Goal: Communication & Community: Share content

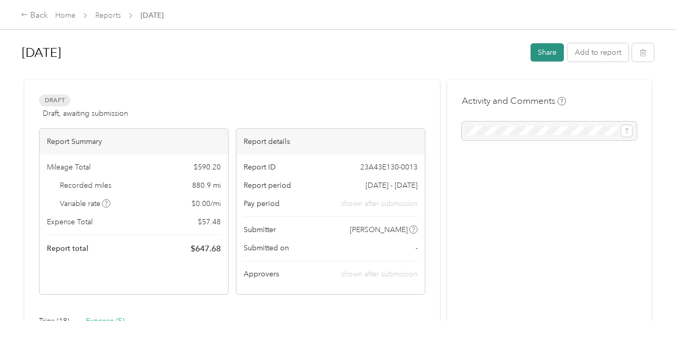
click at [532, 54] on button "Share" at bounding box center [547, 52] width 33 height 18
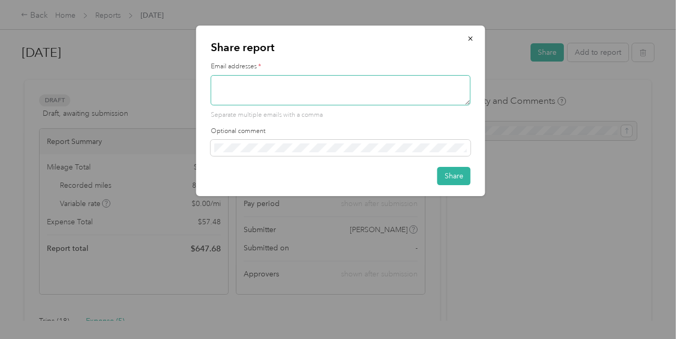
click at [294, 91] on textarea at bounding box center [341, 90] width 260 height 30
paste textarea "@"
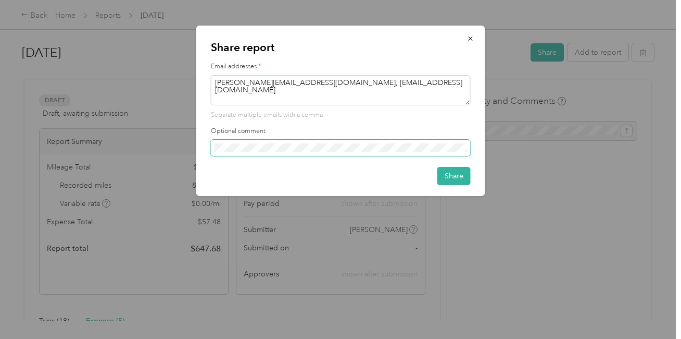
type textarea "[PERSON_NAME][EMAIL_ADDRESS][DOMAIN_NAME], [EMAIL_ADDRESS][DOMAIN_NAME]"
click at [448, 175] on button "Share" at bounding box center [454, 176] width 33 height 18
